Goal: Task Accomplishment & Management: Use online tool/utility

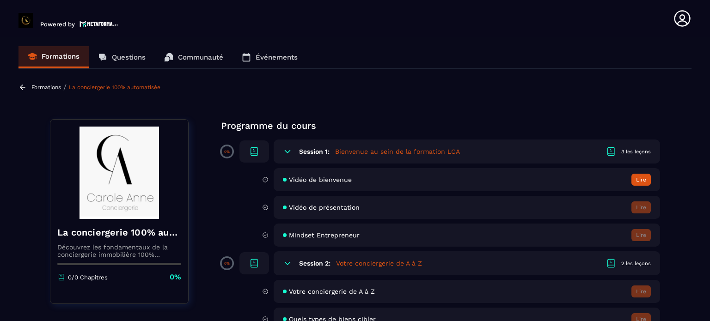
click at [128, 57] on p "Questions" at bounding box center [129, 57] width 34 height 8
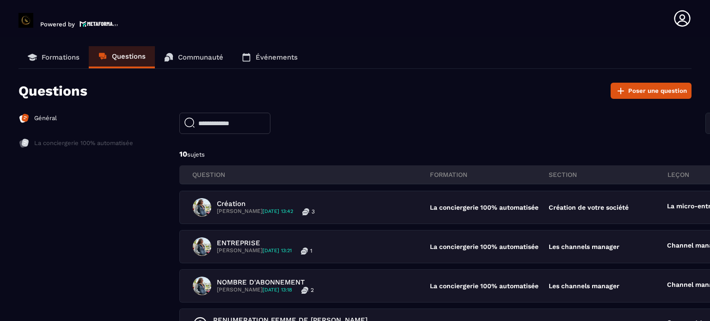
click at [200, 54] on p "Communauté" at bounding box center [200, 57] width 45 height 8
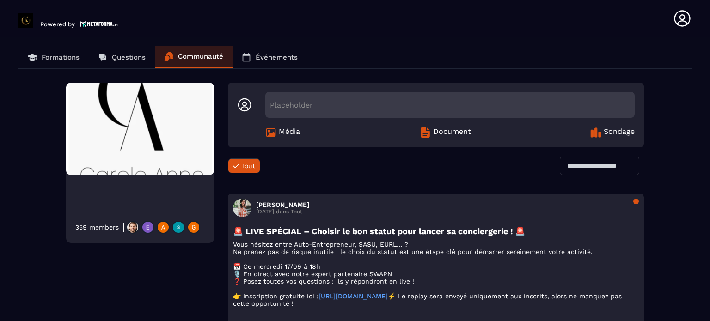
click at [261, 56] on p "Événements" at bounding box center [276, 57] width 42 height 8
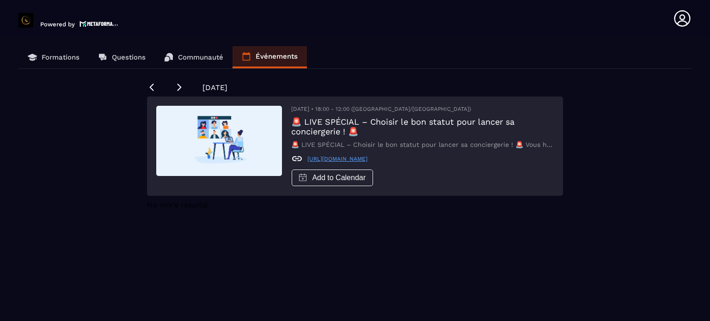
click at [48, 57] on p "Formations" at bounding box center [61, 57] width 38 height 8
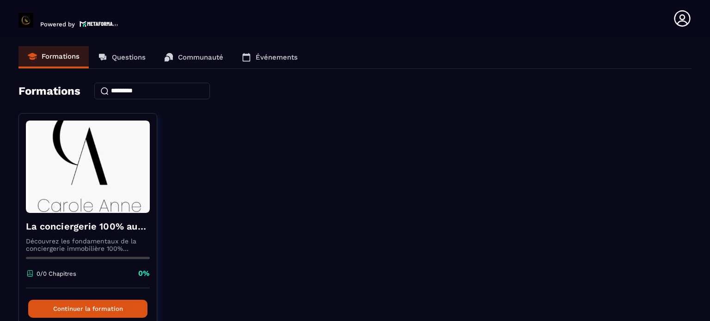
click at [64, 53] on p "Formations" at bounding box center [61, 56] width 38 height 8
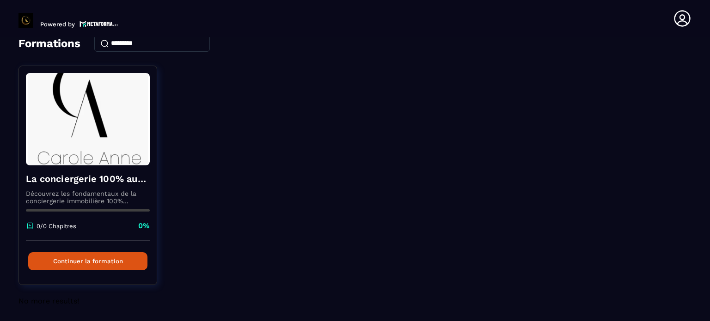
scroll to position [49, 0]
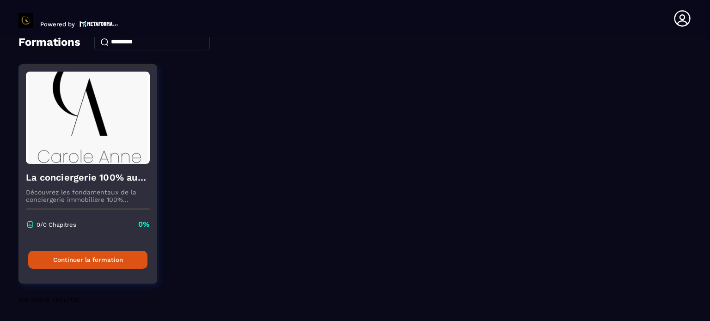
click at [98, 255] on button "Continuer la formation" at bounding box center [87, 260] width 119 height 18
